Goal: Task Accomplishment & Management: Manage account settings

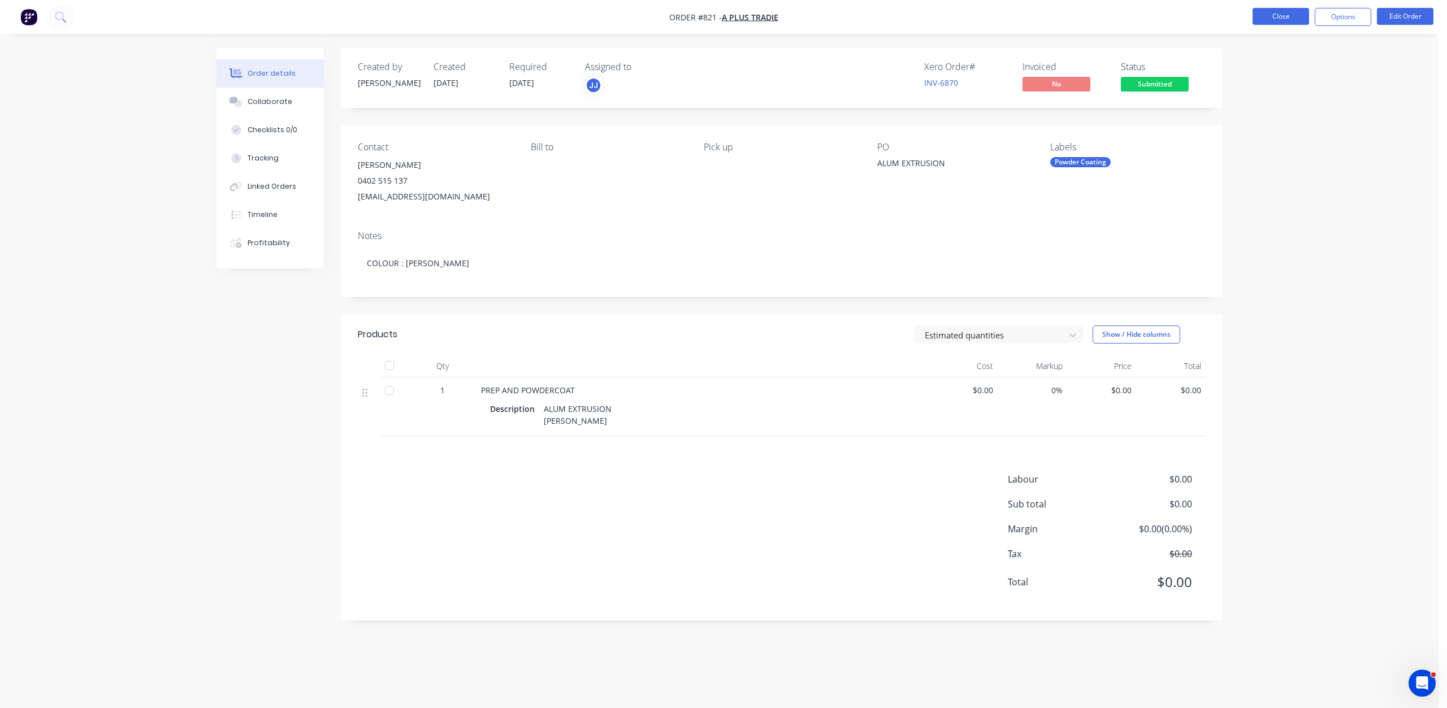
click at [1272, 10] on button "Close" at bounding box center [1280, 16] width 57 height 17
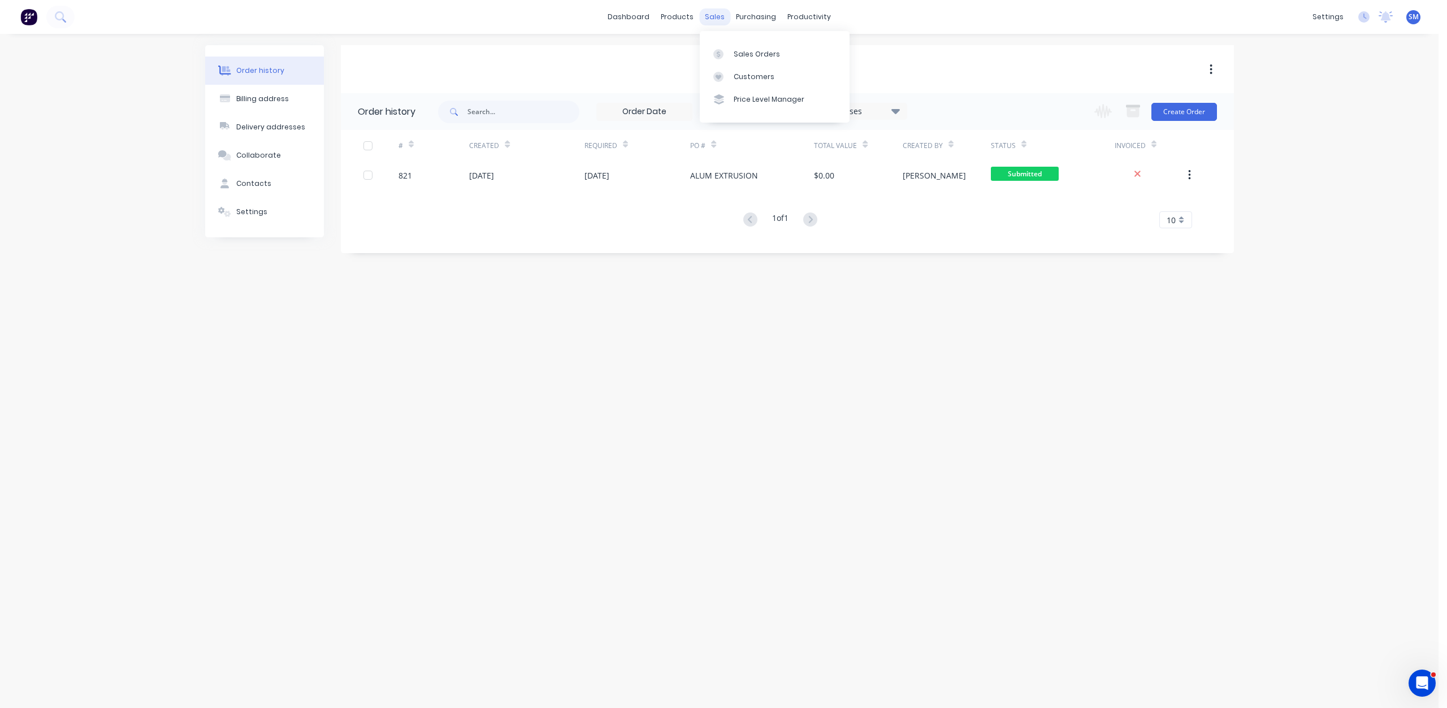
click at [718, 15] on div "sales" at bounding box center [714, 16] width 31 height 17
click at [748, 54] on div "Sales Orders" at bounding box center [756, 54] width 46 height 10
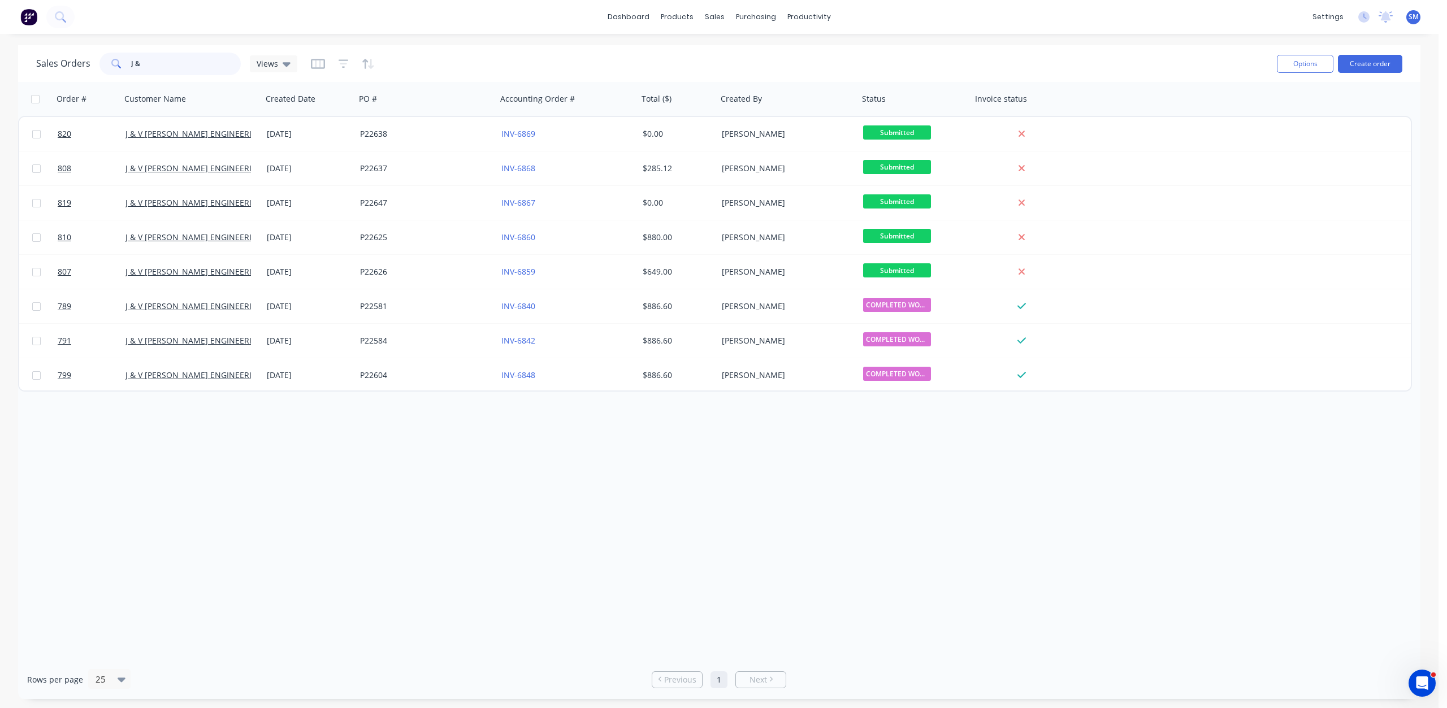
drag, startPoint x: 144, startPoint y: 62, endPoint x: 80, endPoint y: 60, distance: 63.9
click at [80, 60] on div "Sales Orders J & Views" at bounding box center [166, 64] width 261 height 23
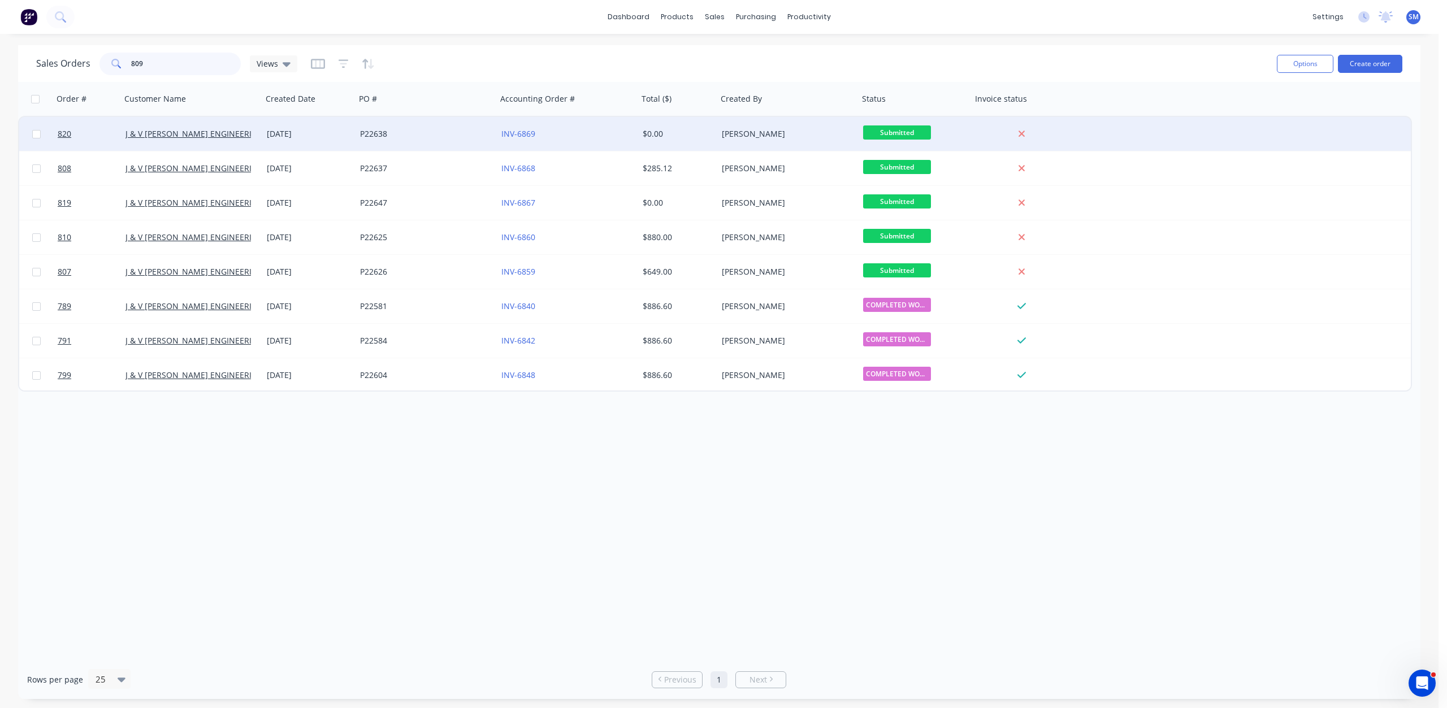
type input "809"
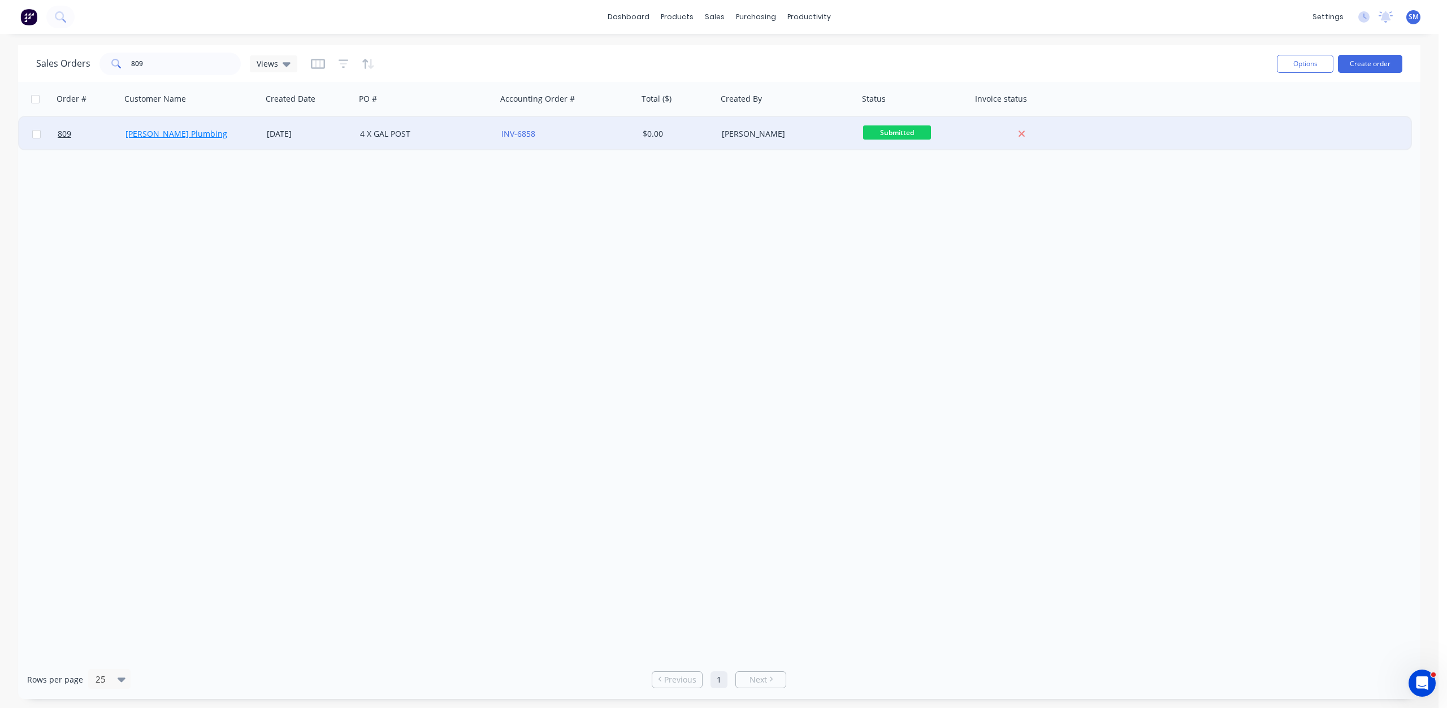
click at [160, 137] on link "[PERSON_NAME] Plumbing" at bounding box center [176, 133] width 102 height 11
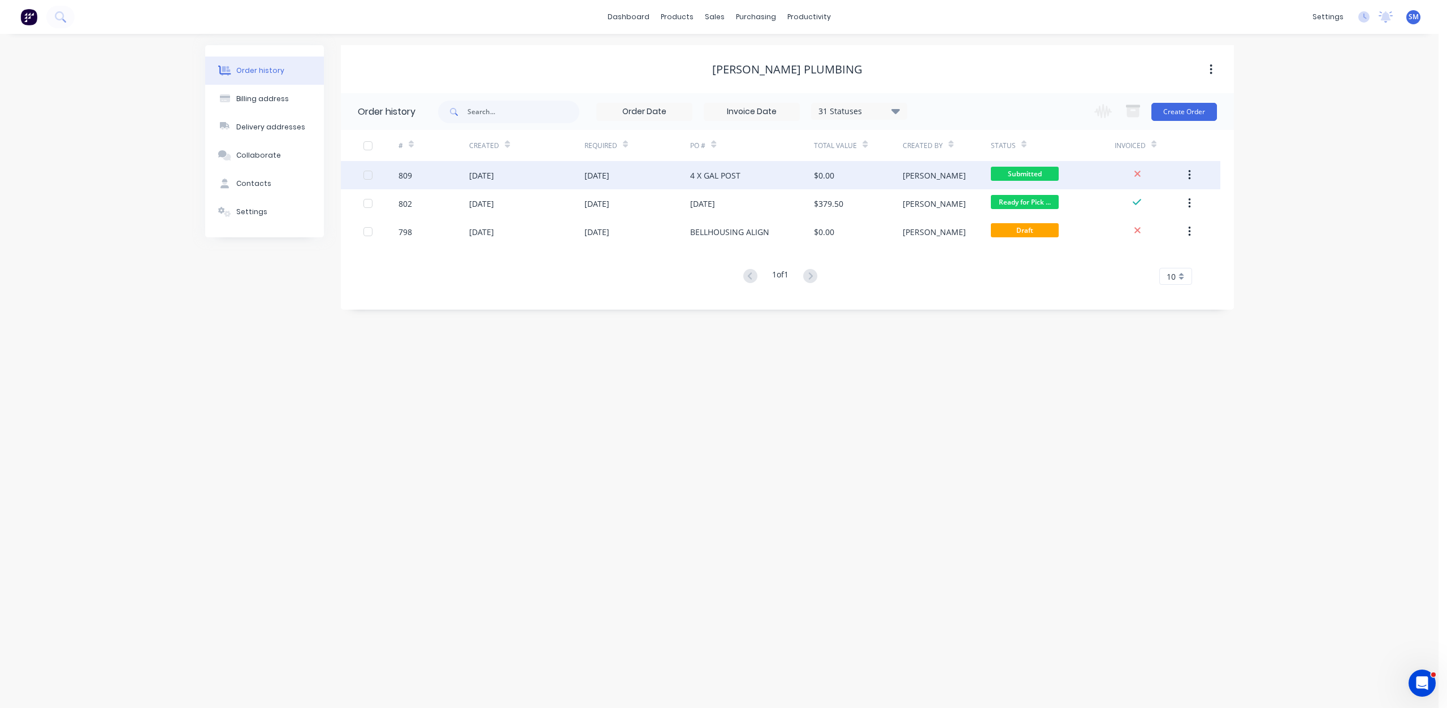
click at [658, 171] on div "[DATE]" at bounding box center [637, 175] width 106 height 28
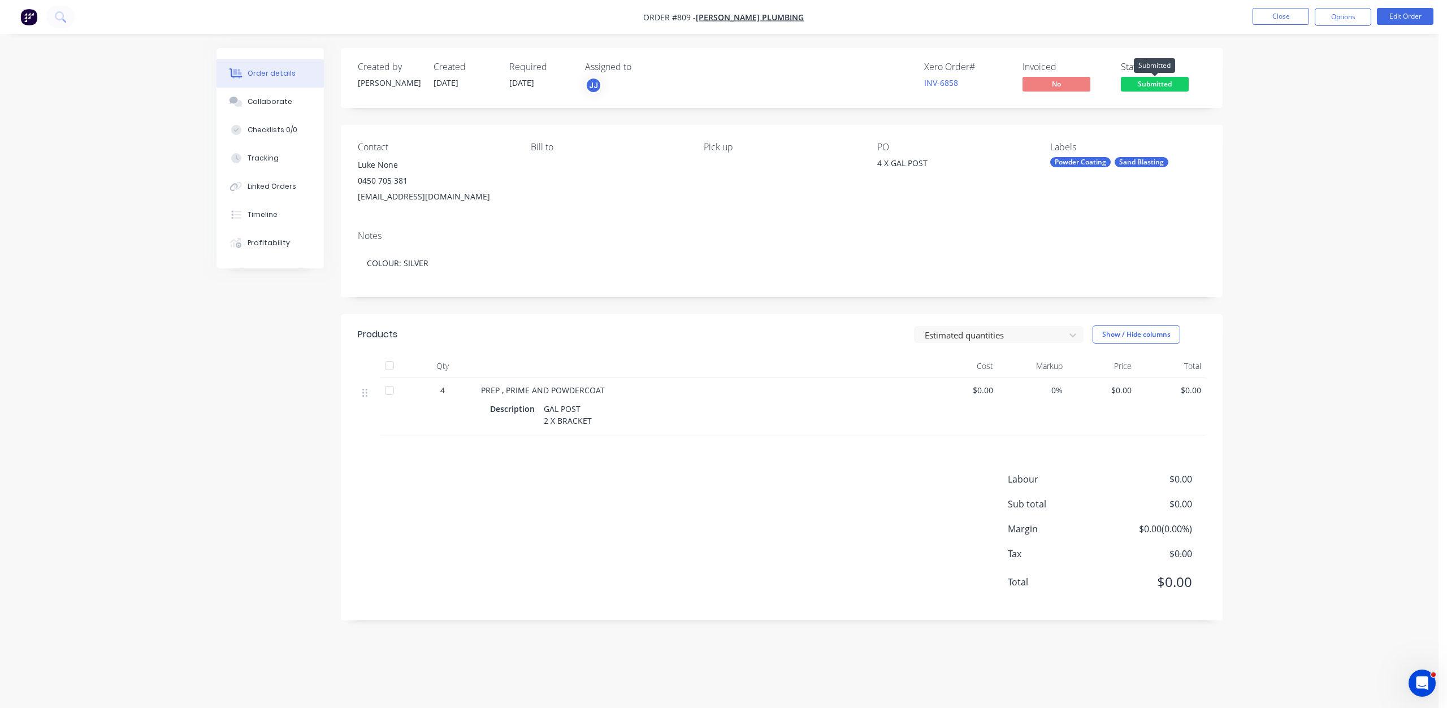
click at [1131, 77] on span "Submitted" at bounding box center [1154, 84] width 68 height 14
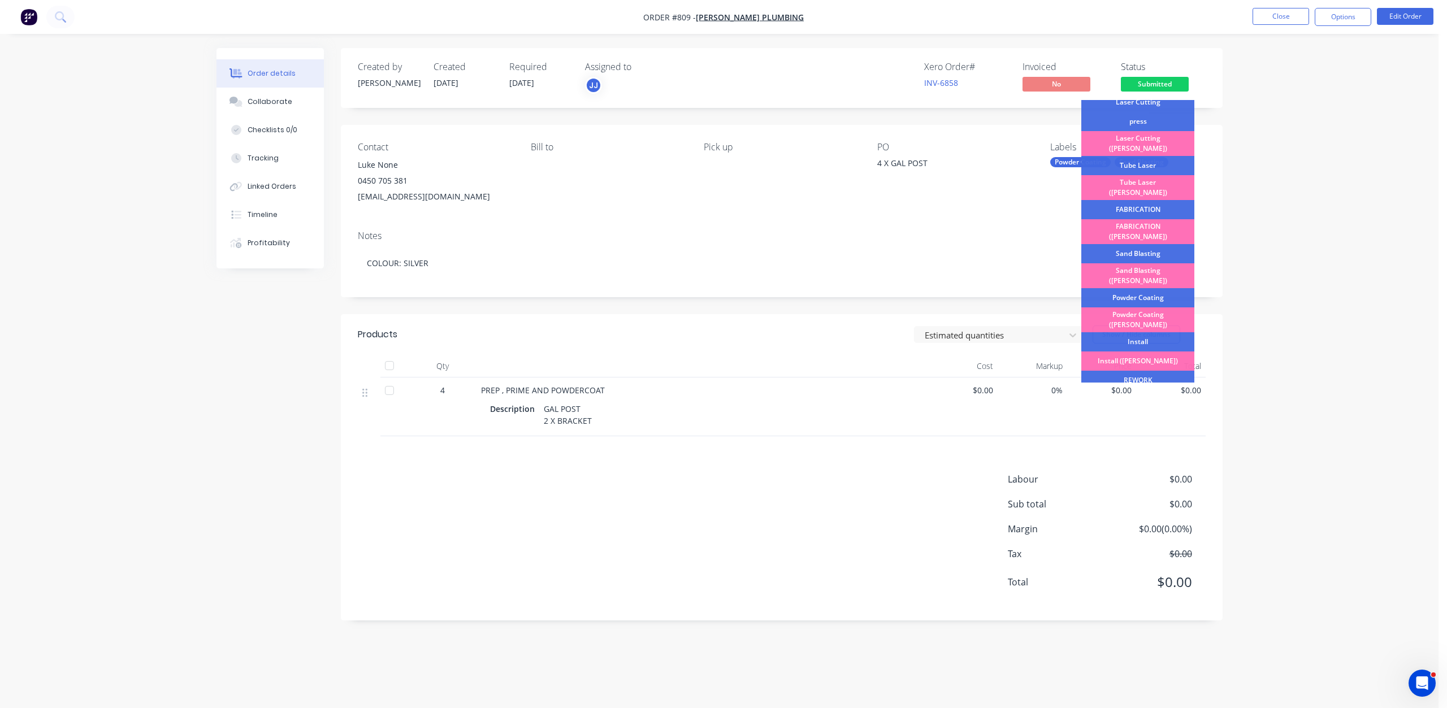
scroll to position [198, 0]
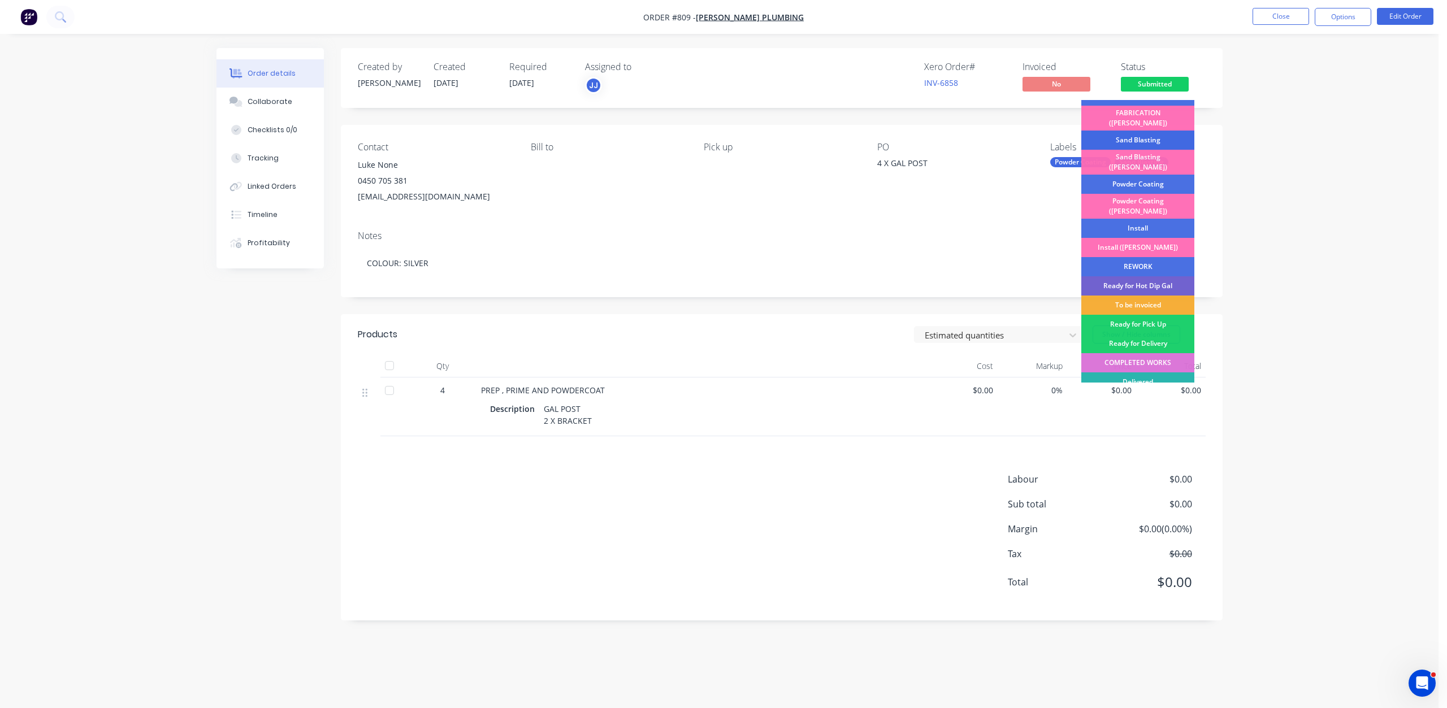
click at [1130, 131] on div "Sand Blasting" at bounding box center [1137, 140] width 113 height 19
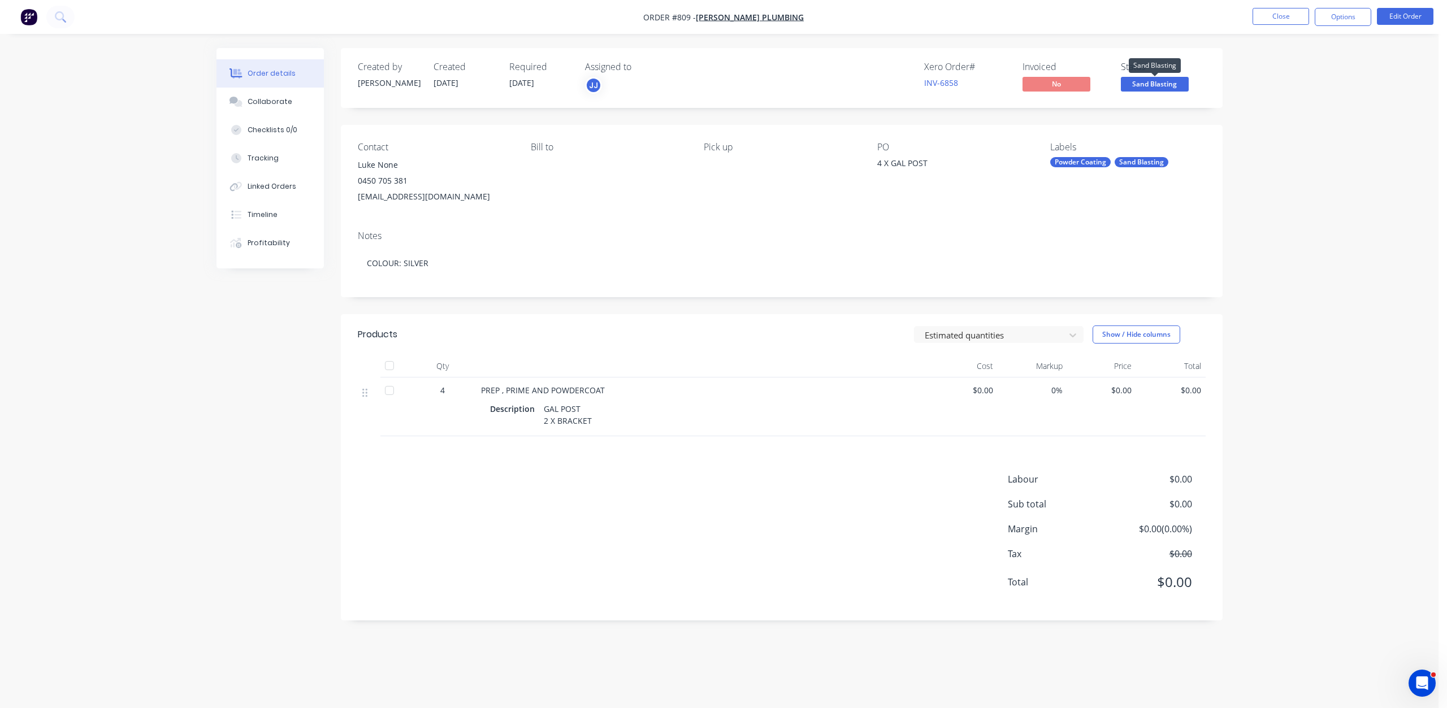
click at [1148, 89] on span "Sand Blasting" at bounding box center [1154, 84] width 68 height 14
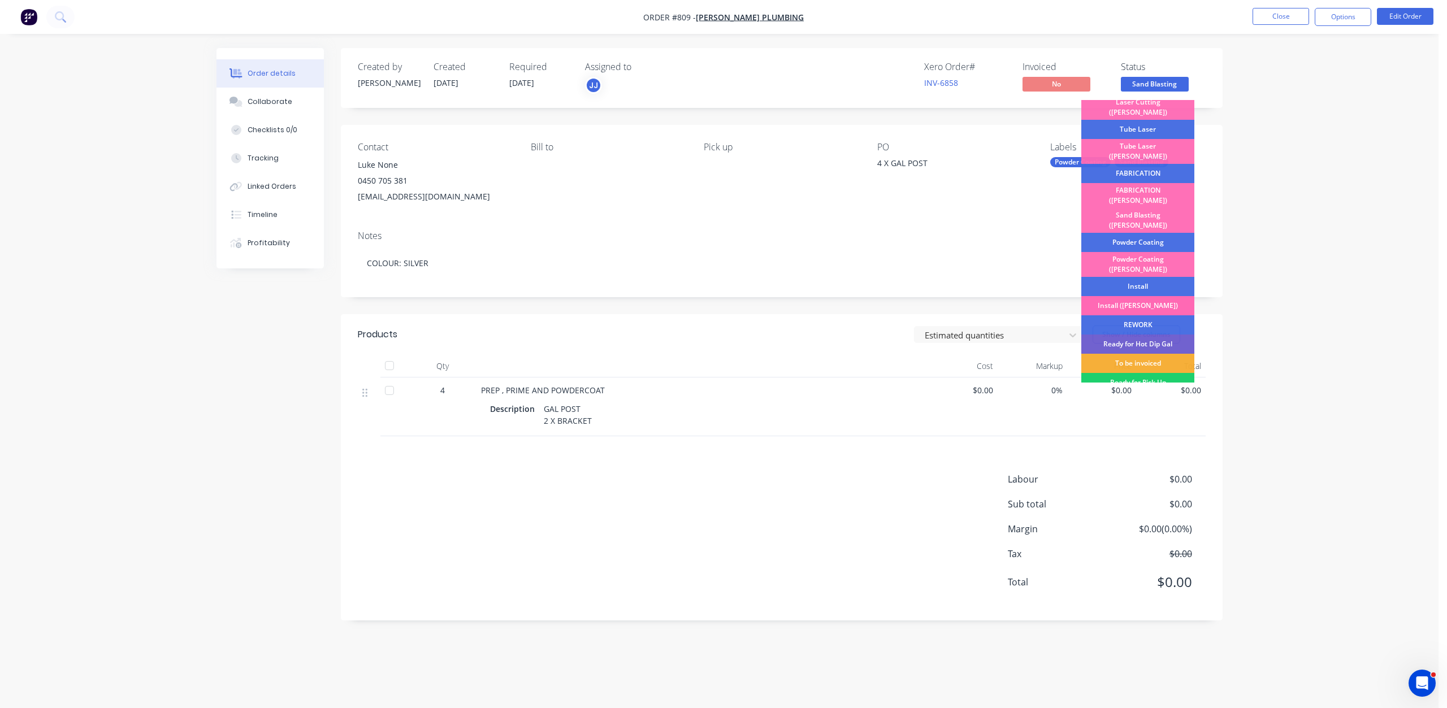
scroll to position [170, 0]
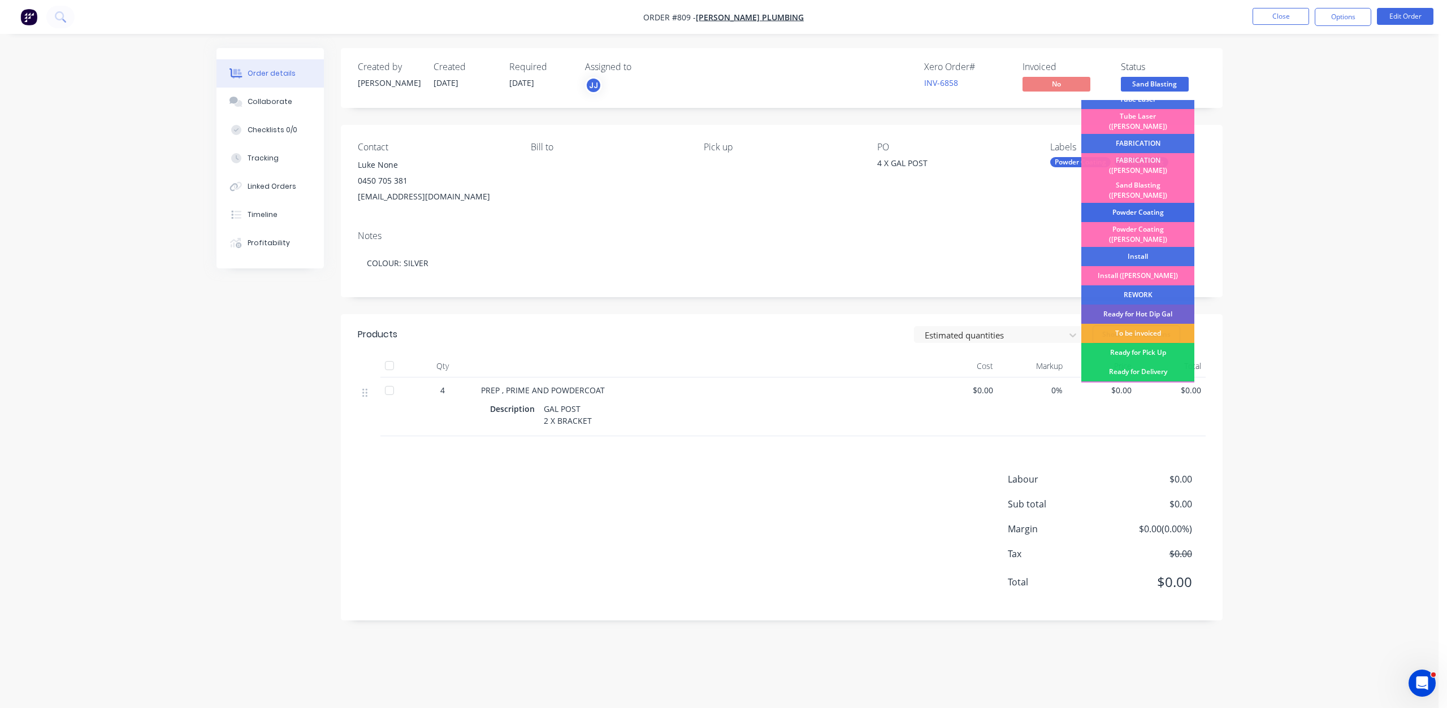
click at [1125, 203] on div "Powder Coating" at bounding box center [1137, 212] width 113 height 19
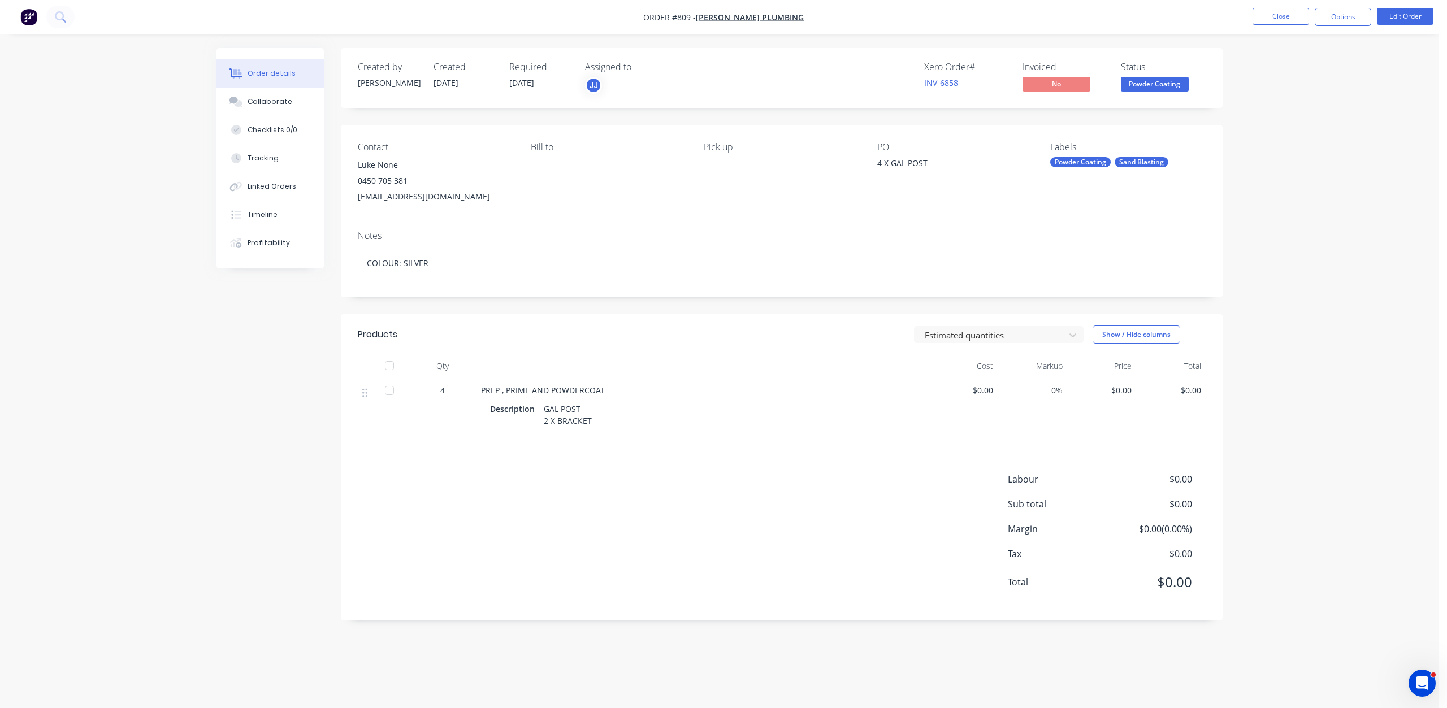
click at [548, 422] on div "GAL POST 2 X BRACKET" at bounding box center [567, 415] width 57 height 28
click at [1403, 19] on button "Edit Order" at bounding box center [1404, 16] width 57 height 17
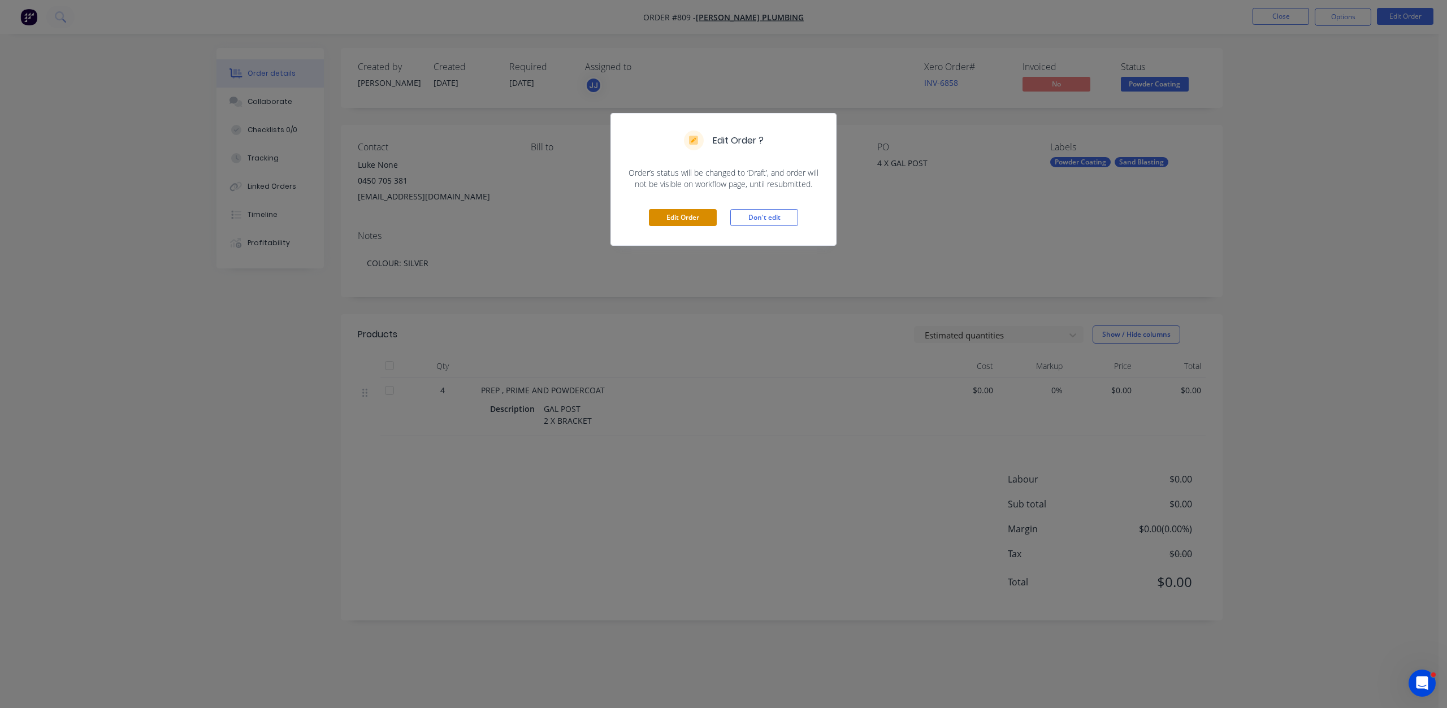
click at [691, 215] on button "Edit Order" at bounding box center [683, 217] width 68 height 17
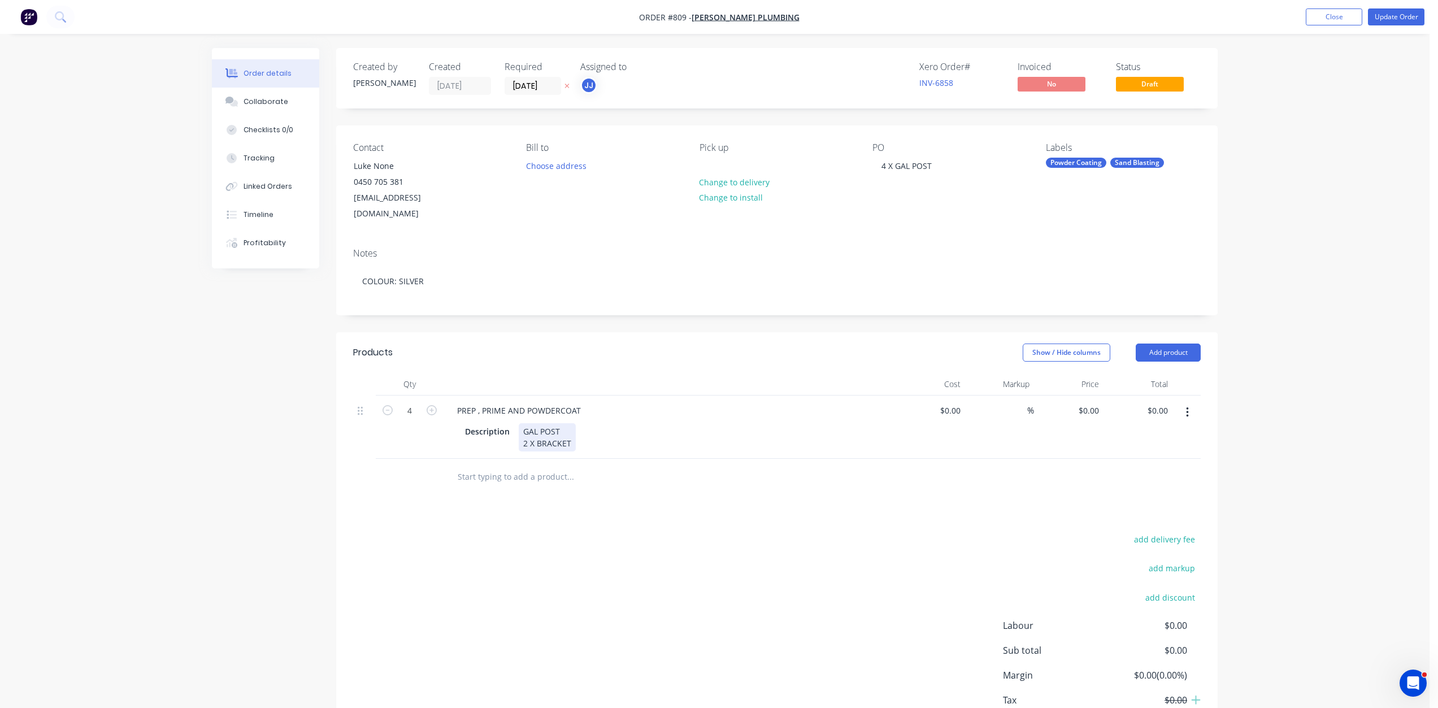
click at [527, 431] on div "GAL POST 2 X BRACKET" at bounding box center [547, 437] width 57 height 28
click at [988, 404] on div "%" at bounding box center [1000, 427] width 70 height 63
click at [958, 402] on input "0" at bounding box center [952, 410] width 26 height 16
type input "$445.40"
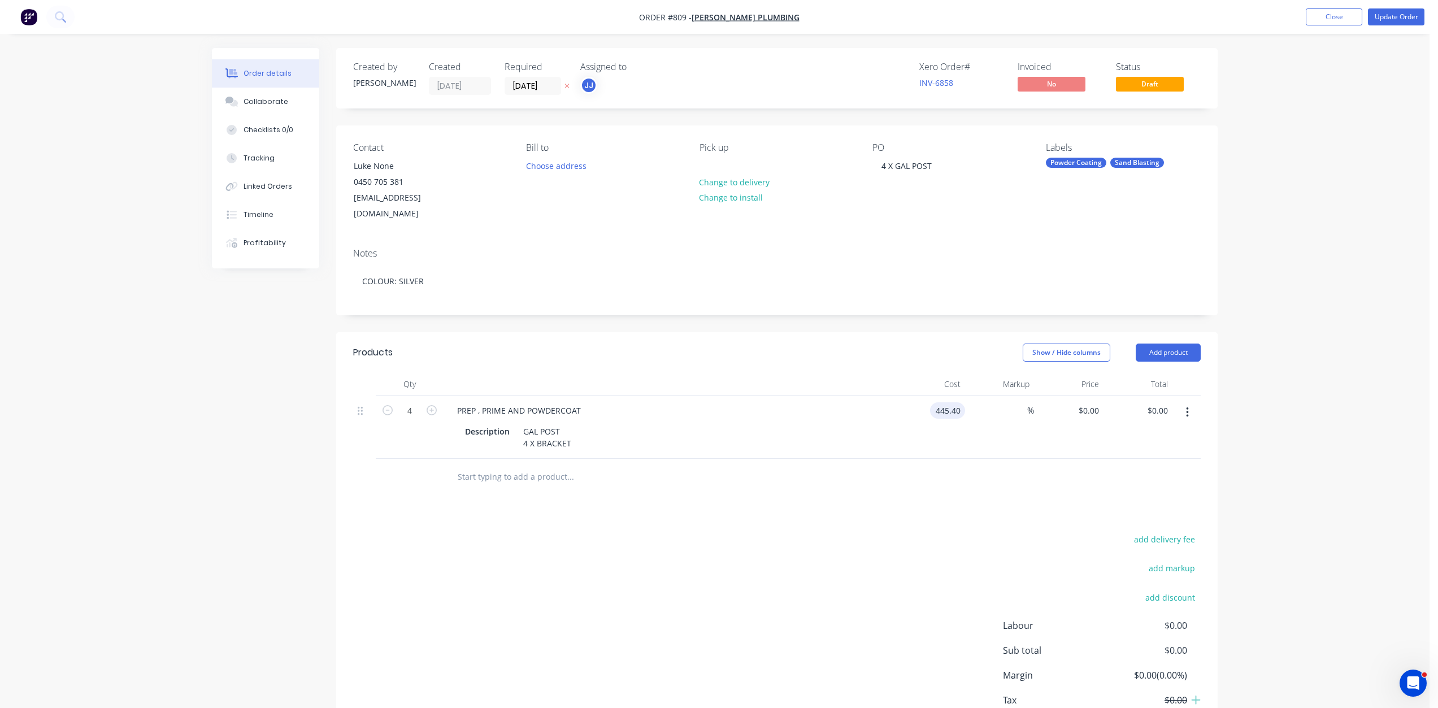
type input "$1,781.60"
click at [996, 424] on div "%" at bounding box center [1000, 427] width 70 height 63
click at [409, 402] on input "4" at bounding box center [409, 410] width 29 height 17
type input "1"
type input "$445.40"
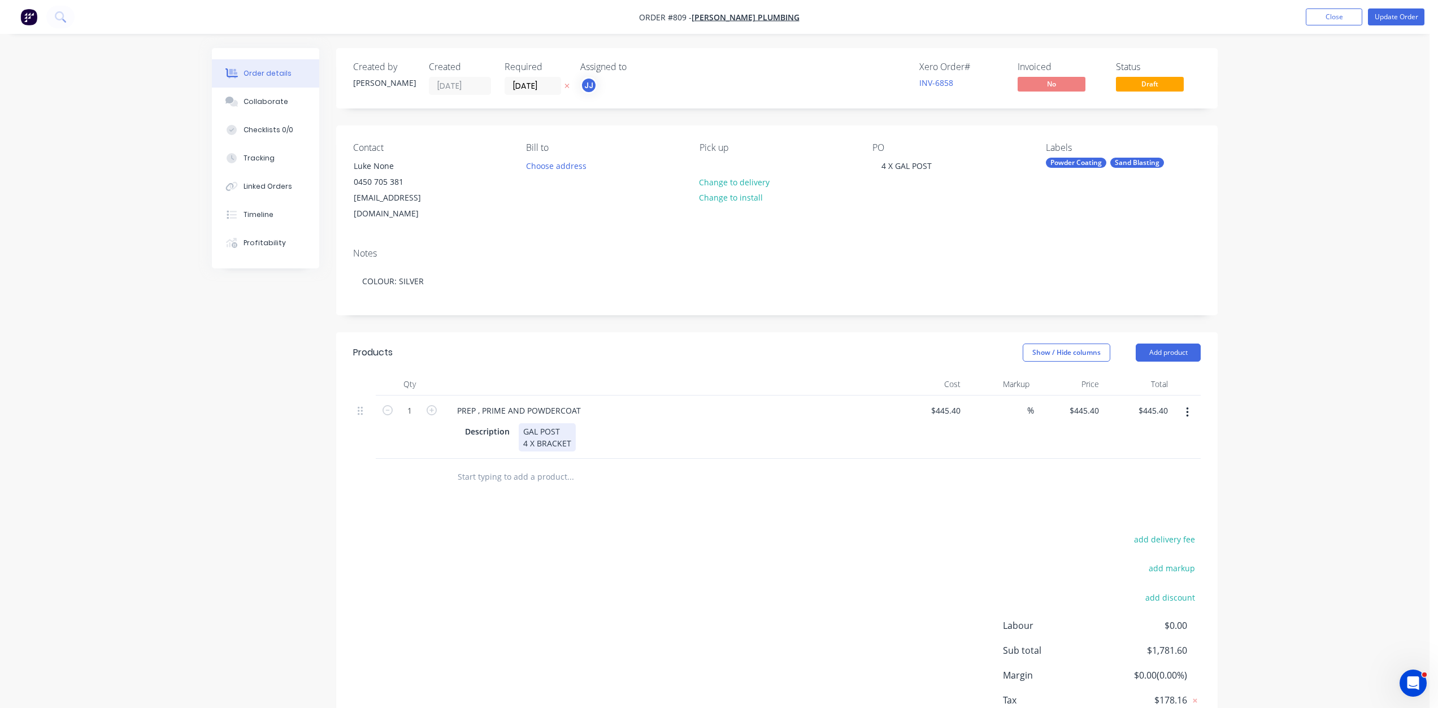
click at [521, 423] on div "GAL POST 4 X BRACKET" at bounding box center [547, 437] width 57 height 28
click at [525, 423] on div "GAL POST 4 X BRACKET" at bounding box center [547, 437] width 57 height 28
click at [523, 423] on div "GAL POST 4 X BRACKET" at bounding box center [547, 437] width 57 height 28
click at [959, 484] on div "Products Show / Hide columns Add product Qty Cost Markup Price Total 1 PREP , P…" at bounding box center [776, 549] width 881 height 435
click at [1396, 14] on button "Update Order" at bounding box center [1396, 16] width 57 height 17
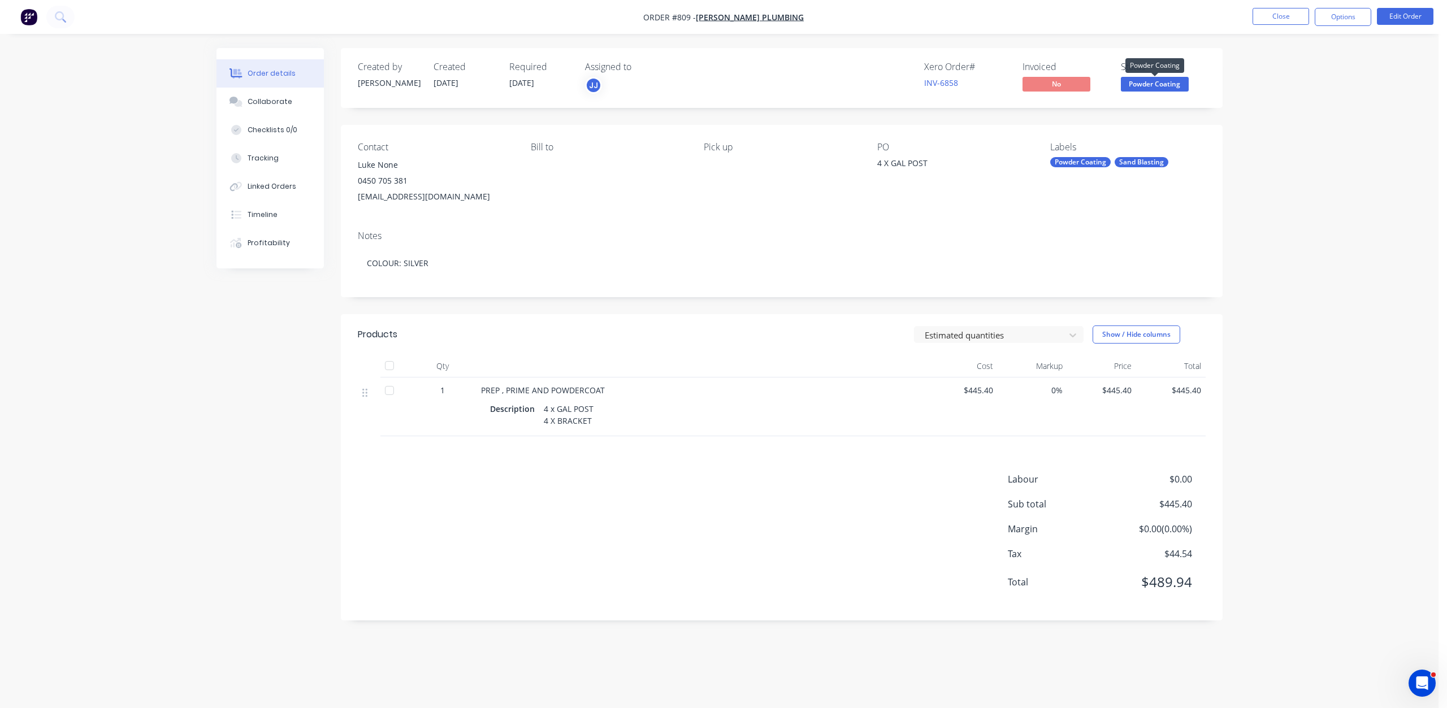
click at [1140, 85] on span "Powder Coating" at bounding box center [1154, 84] width 68 height 14
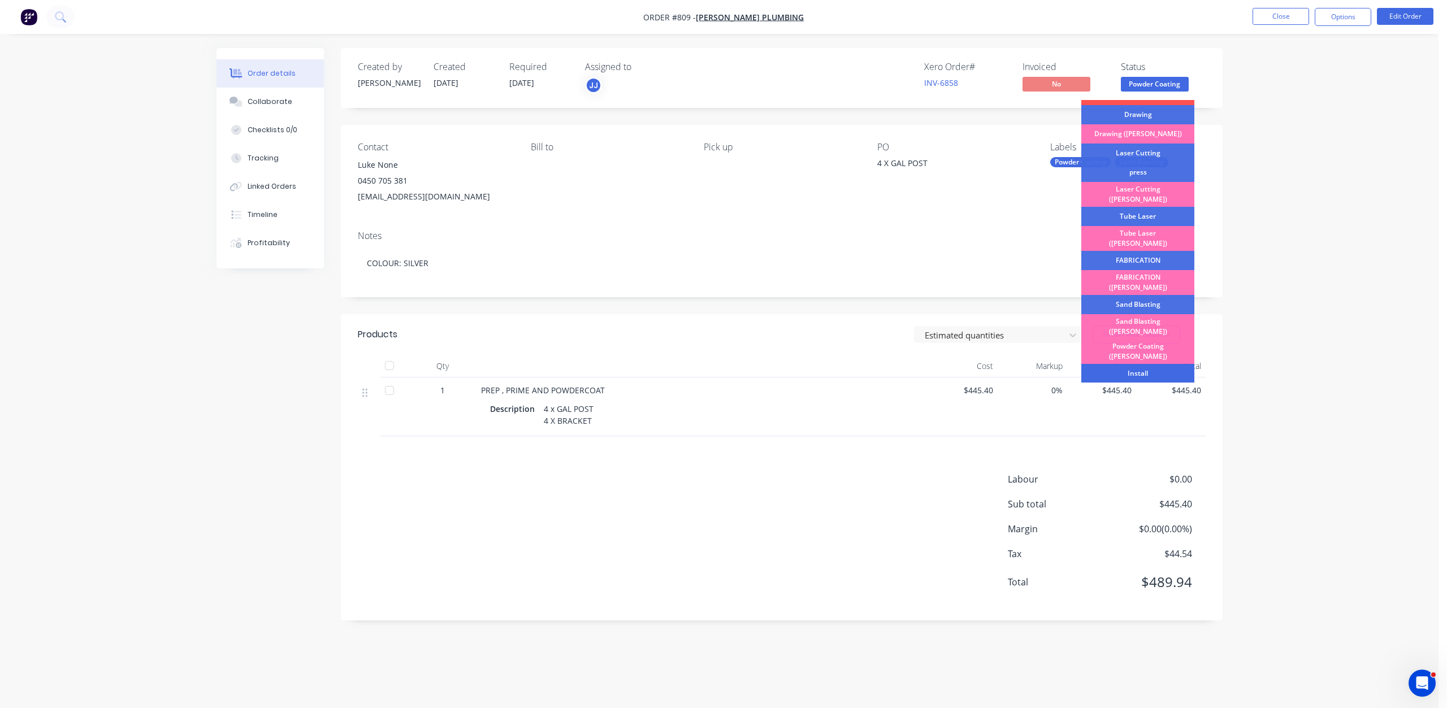
scroll to position [198, 0]
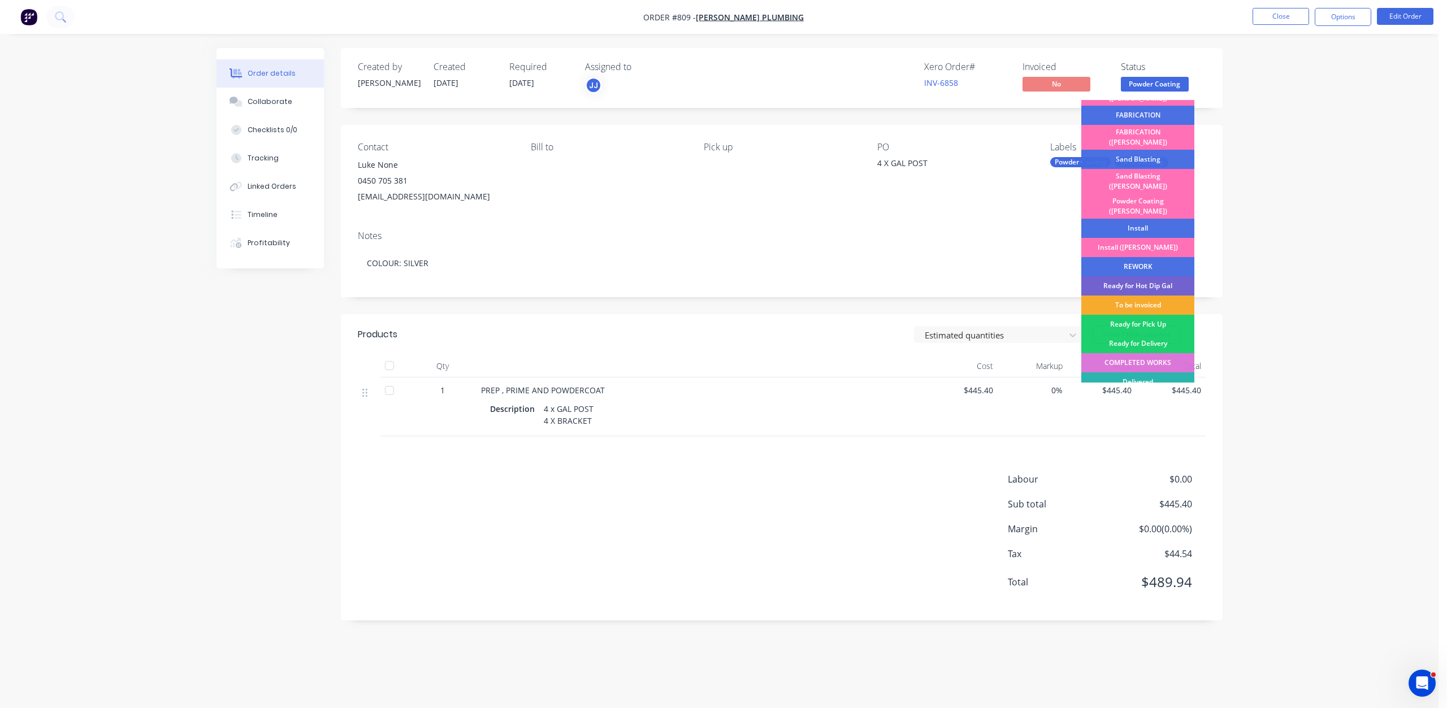
click at [1149, 296] on div "To be invoiced" at bounding box center [1137, 305] width 113 height 19
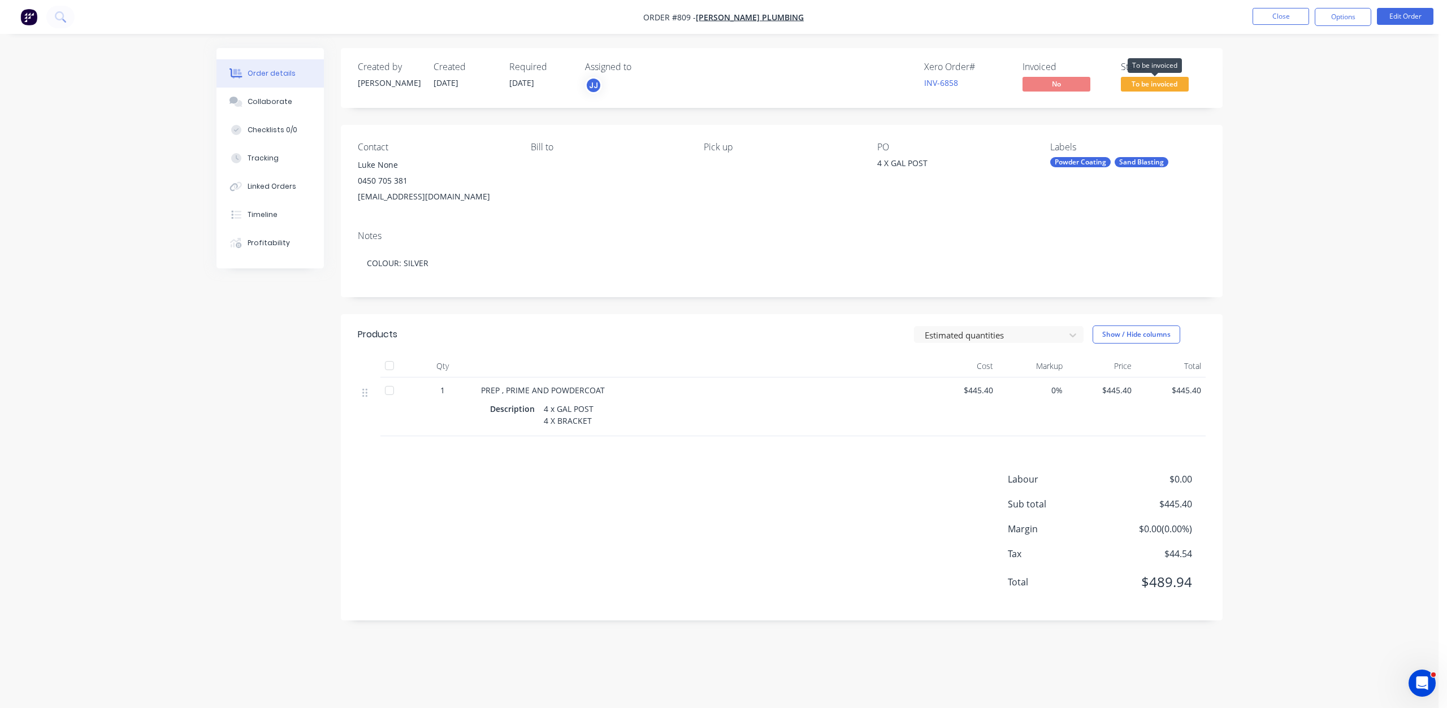
click at [1143, 82] on span "To be invoiced" at bounding box center [1154, 84] width 68 height 14
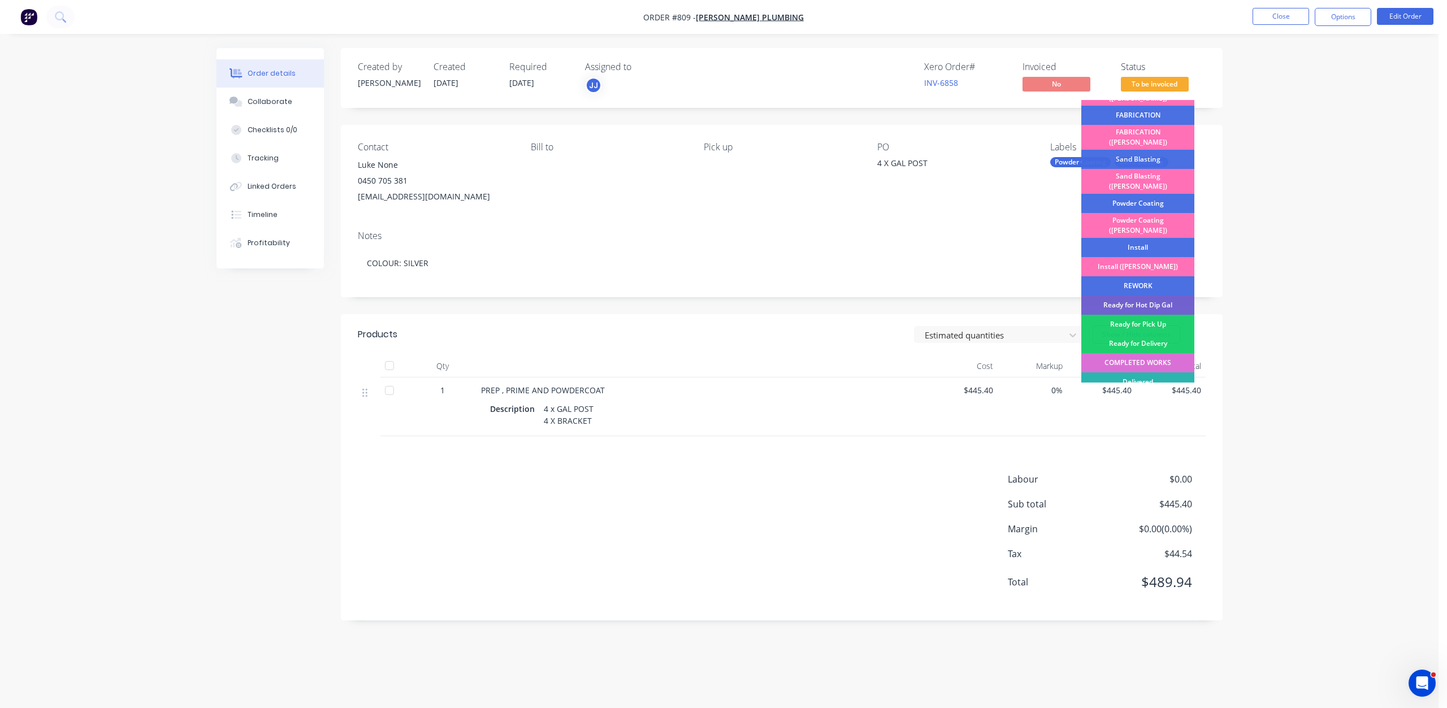
click at [1143, 353] on div "COMPLETED WORKS" at bounding box center [1137, 362] width 113 height 19
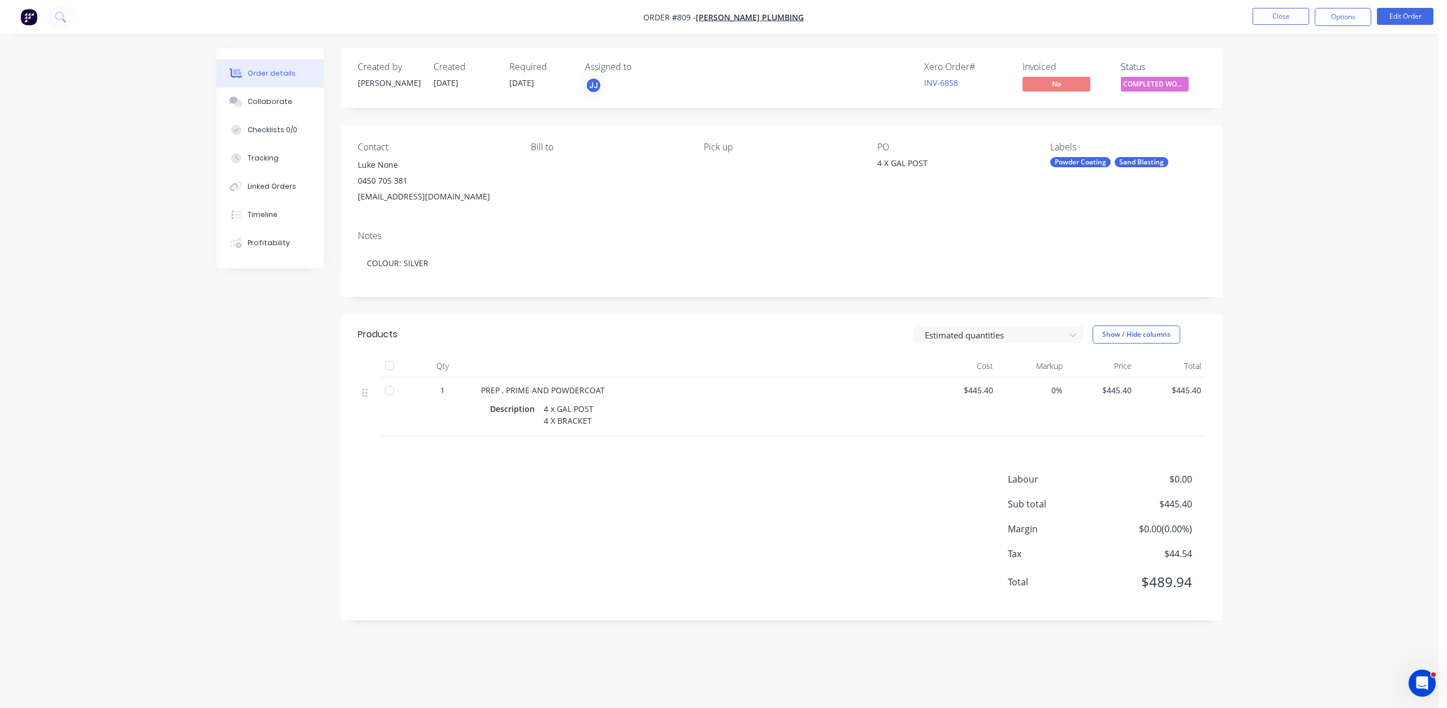
click at [1335, 27] on nav "Order #809 - [PERSON_NAME] Plumbing Close Options Edit Order" at bounding box center [723, 17] width 1447 height 34
click at [1335, 19] on button "Options" at bounding box center [1342, 17] width 57 height 18
click at [1262, 64] on div "Invoice" at bounding box center [1309, 68] width 104 height 16
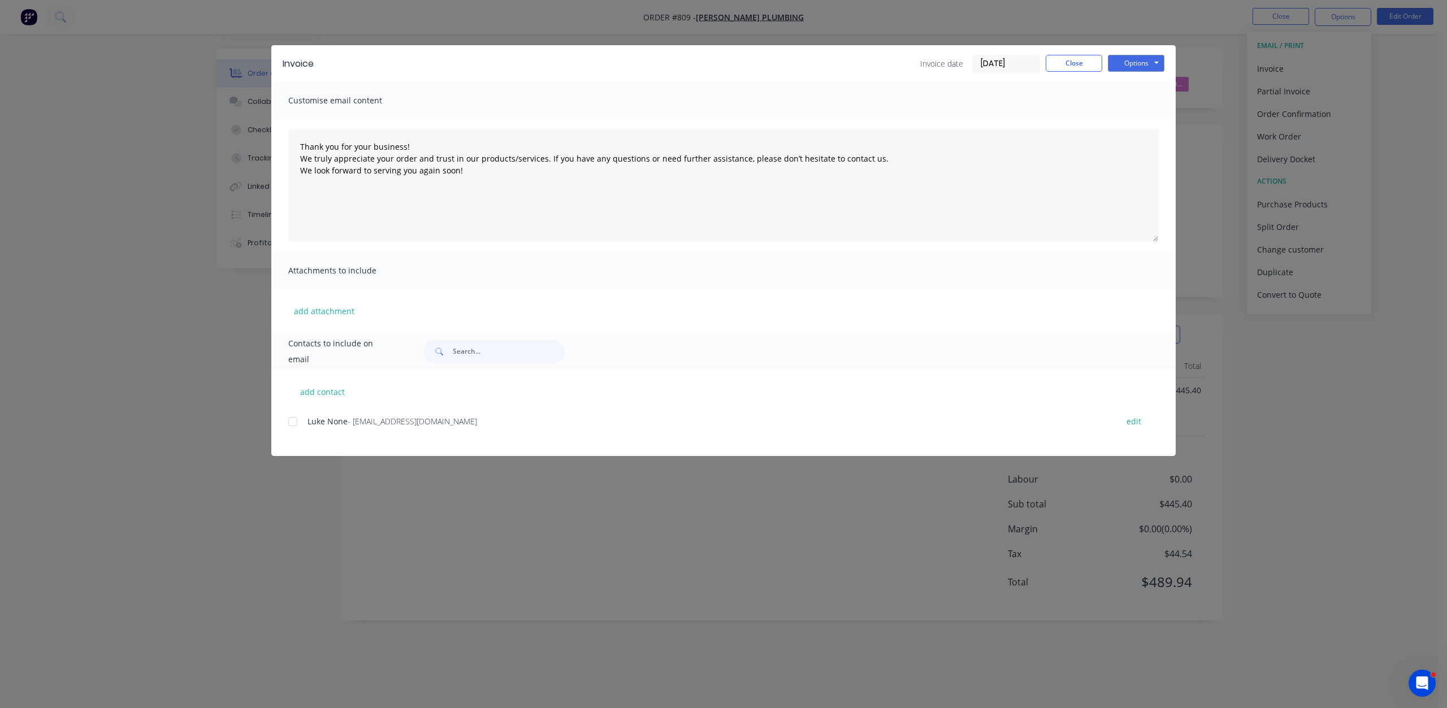
drag, startPoint x: 291, startPoint y: 419, endPoint x: 309, endPoint y: 419, distance: 18.1
click at [291, 420] on div at bounding box center [292, 421] width 23 height 23
click at [1135, 57] on button "Options" at bounding box center [1135, 63] width 57 height 17
click at [1139, 119] on button "Email" at bounding box center [1143, 120] width 72 height 19
type textarea "Thank you for your business! We truly appreciate your order and trust in our pr…"
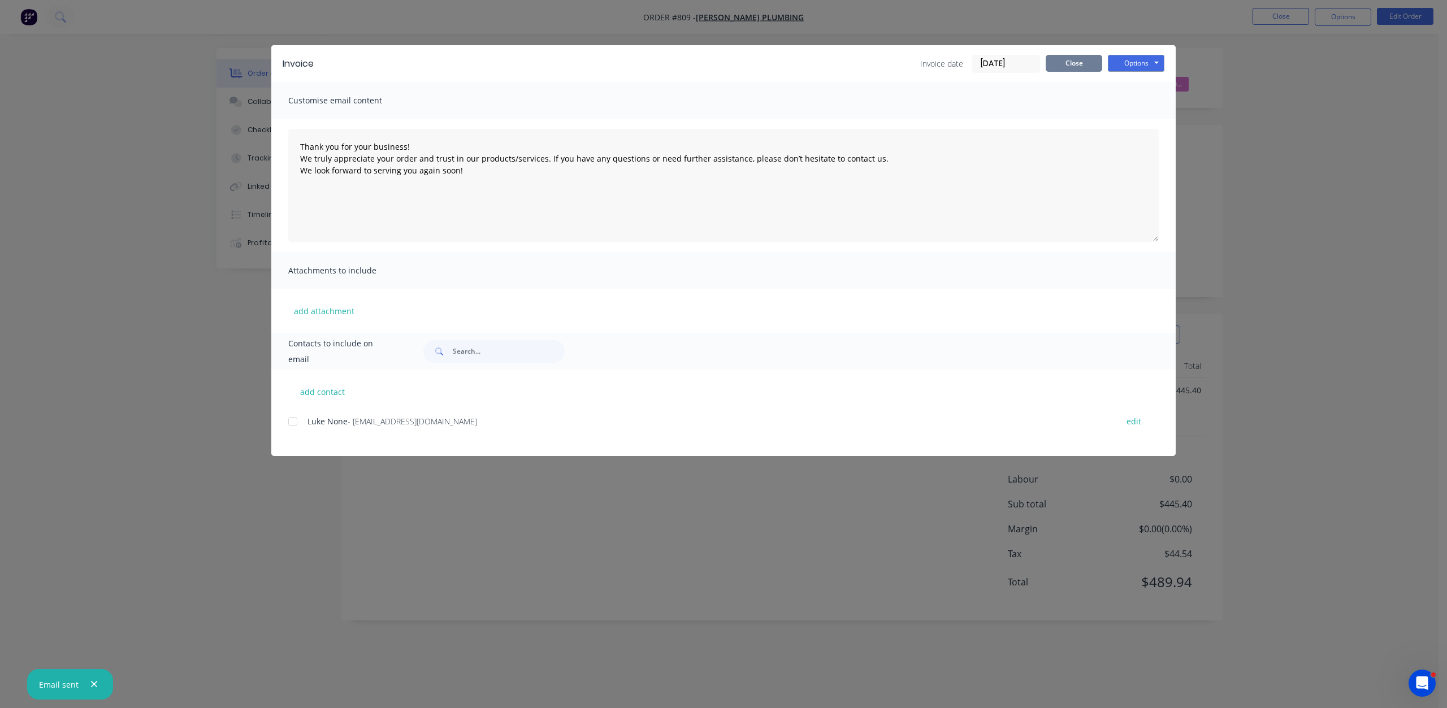
click at [1067, 65] on button "Close" at bounding box center [1073, 63] width 57 height 17
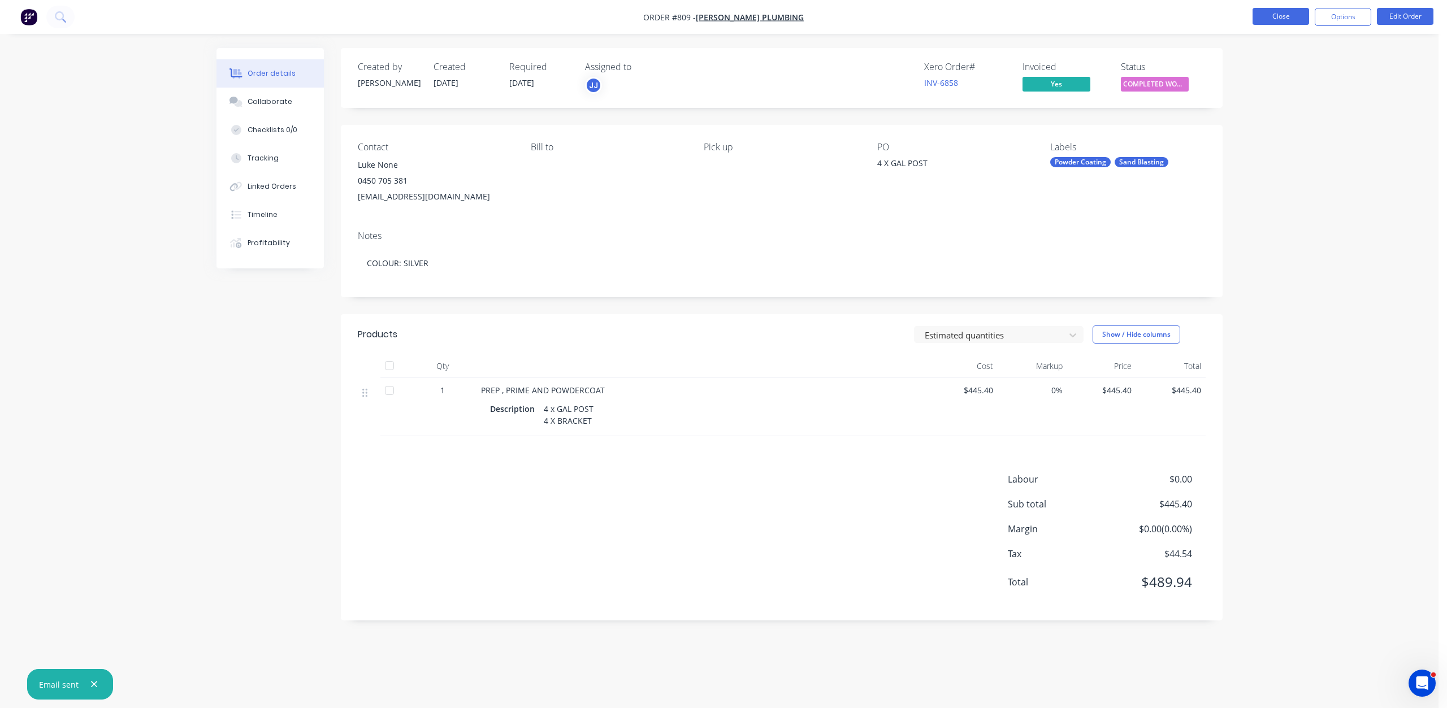
click at [1284, 17] on button "Close" at bounding box center [1280, 16] width 57 height 17
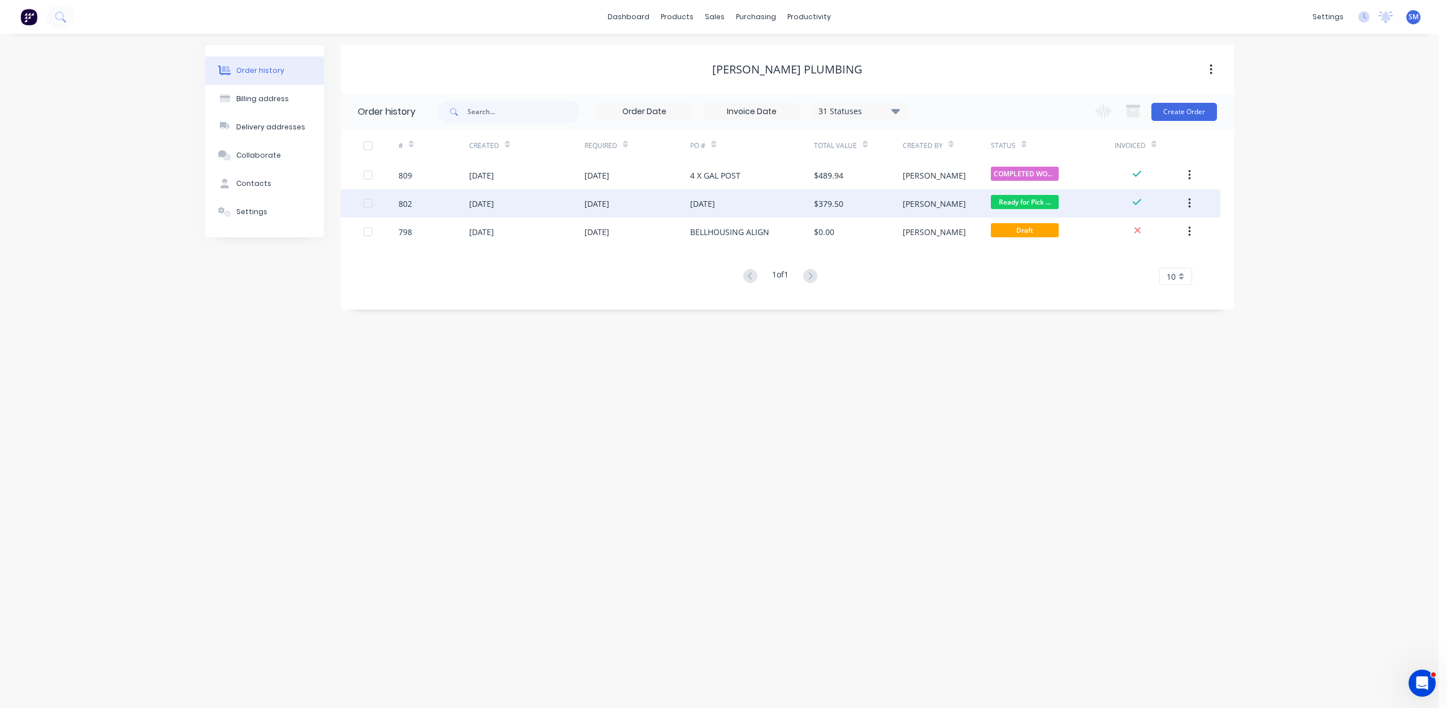
click at [1036, 210] on div "Ready for Pick ..." at bounding box center [1025, 203] width 68 height 17
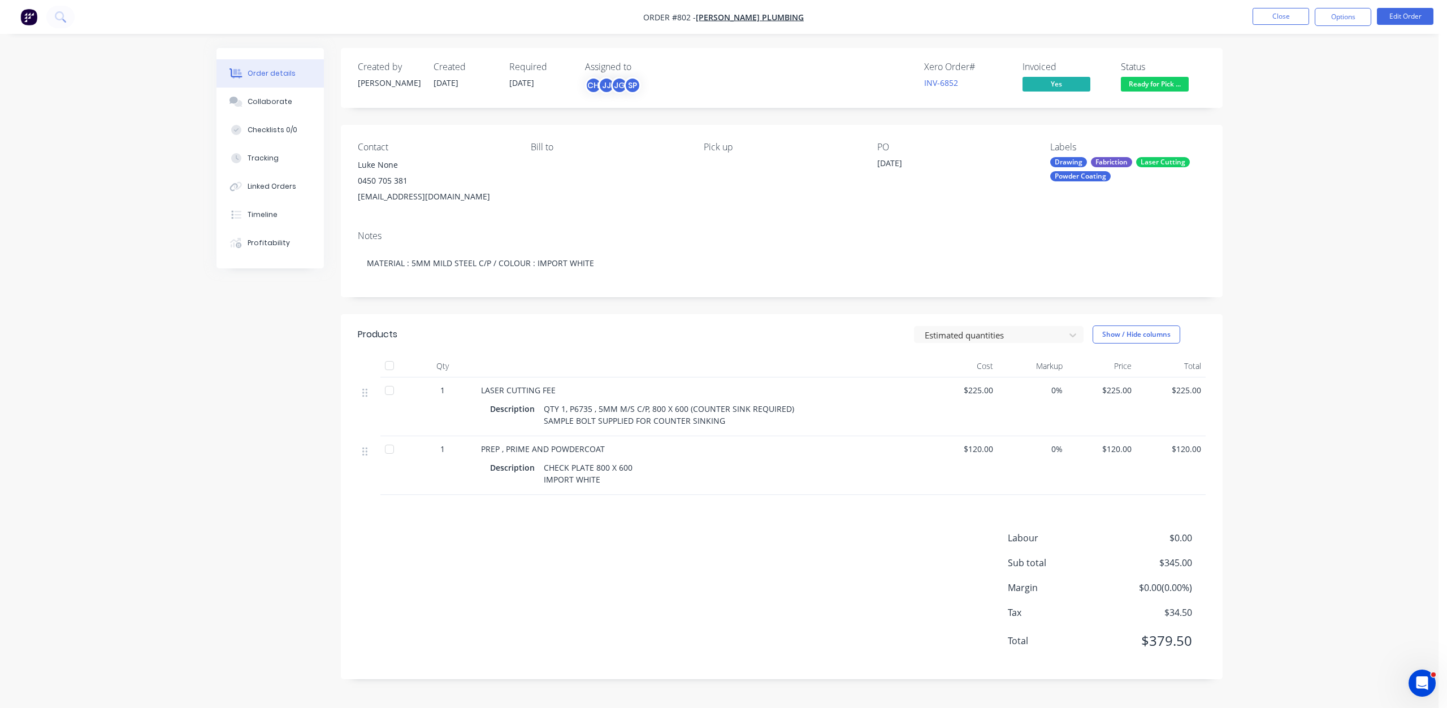
click at [1158, 79] on span "Ready for Pick ..." at bounding box center [1154, 84] width 68 height 14
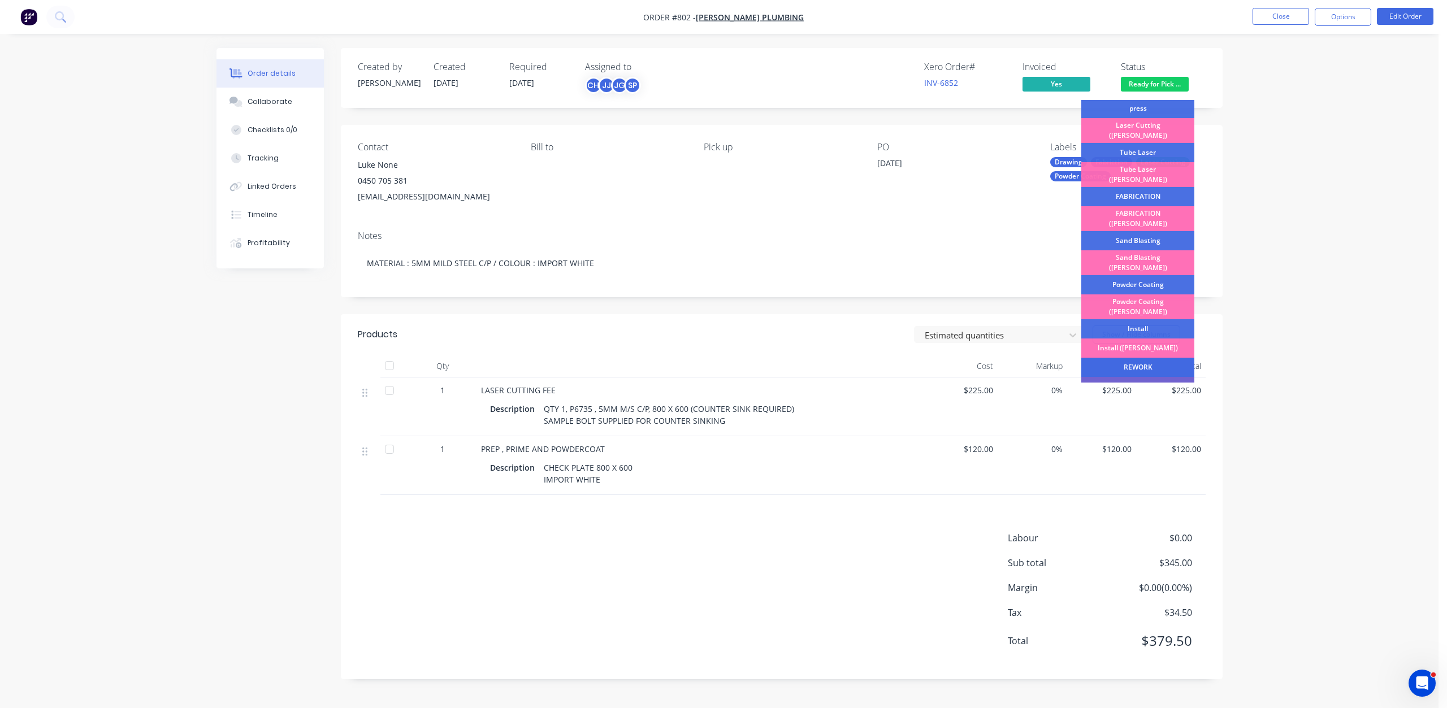
scroll to position [198, 0]
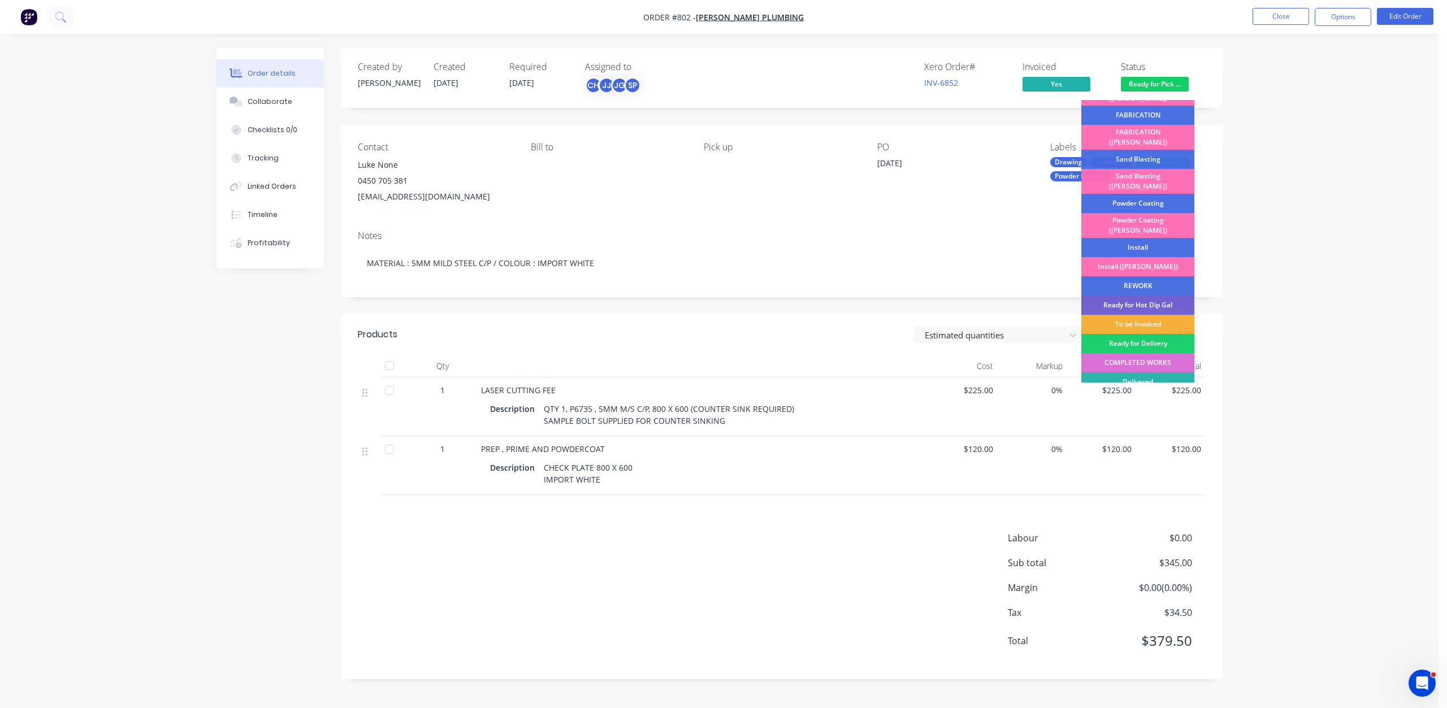
click at [1143, 353] on div "COMPLETED WORKS" at bounding box center [1137, 362] width 113 height 19
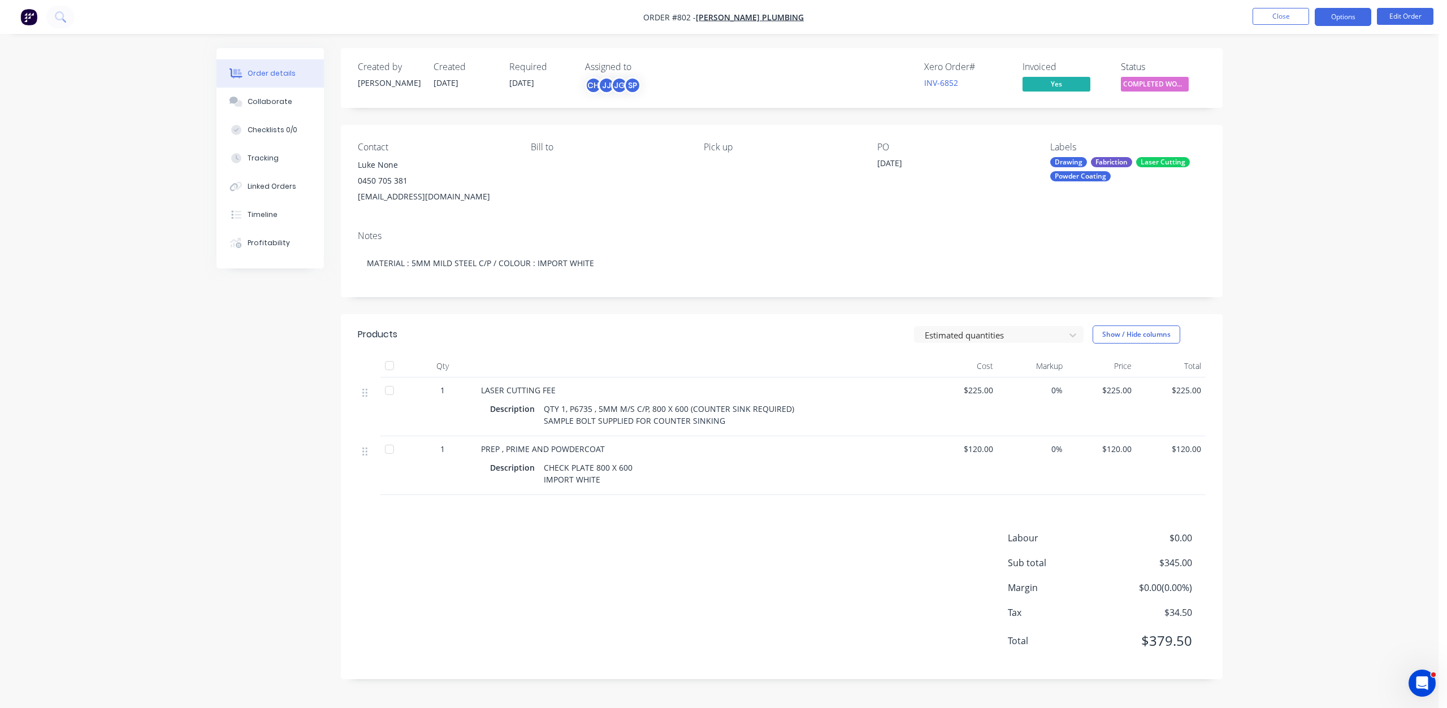
click at [1340, 16] on button "Options" at bounding box center [1342, 17] width 57 height 18
click at [1266, 16] on button "Close" at bounding box center [1280, 16] width 57 height 17
